Goal: Find contact information: Find contact information

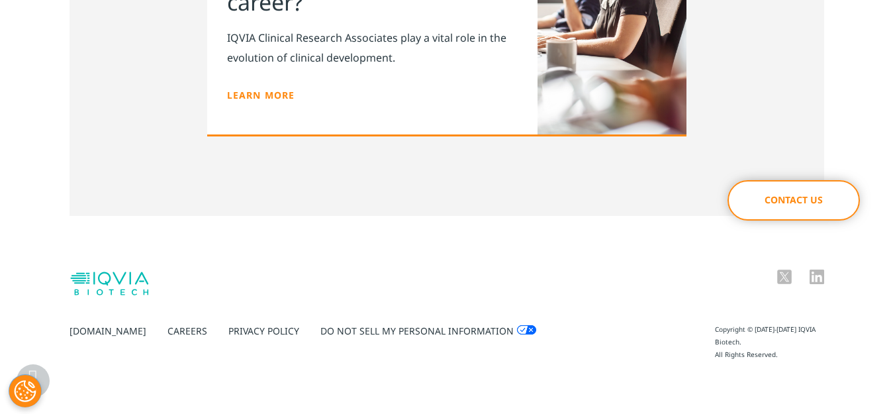
scroll to position [2562, 0]
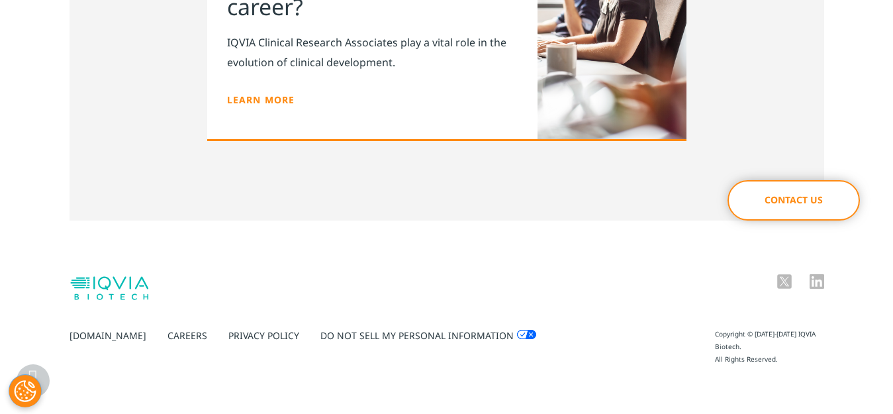
click at [167, 336] on link "Careers" at bounding box center [187, 335] width 40 height 13
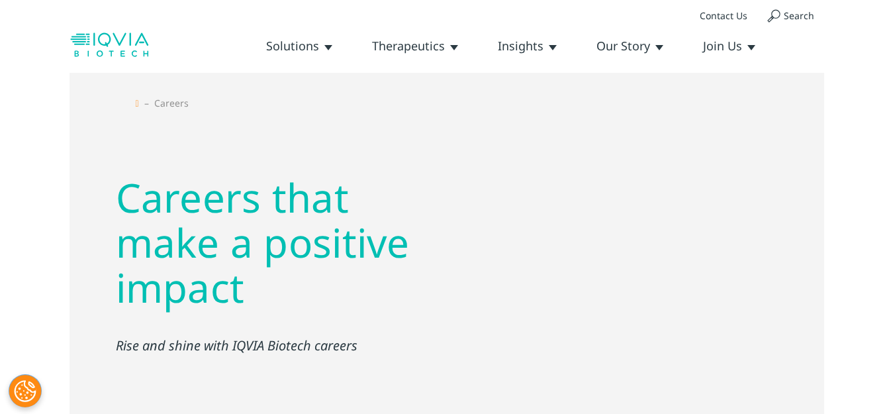
click at [0, 0] on link "Careers" at bounding box center [0, 0] width 0 height 0
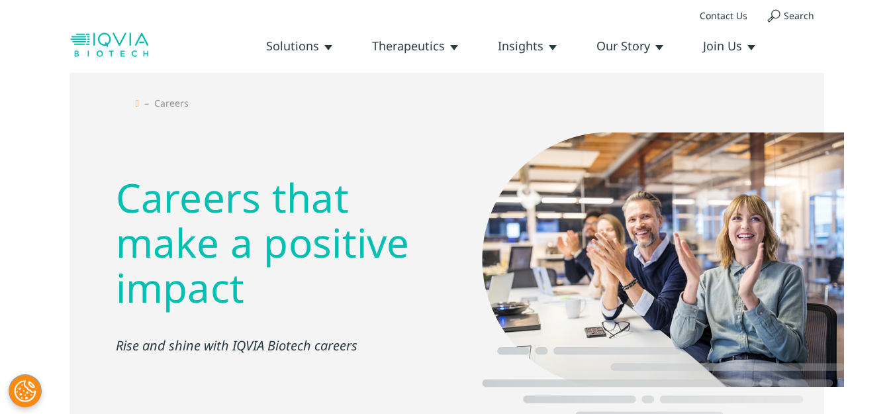
click at [721, 12] on link "Contact Us" at bounding box center [724, 15] width 68 height 32
